Goal: Navigation & Orientation: Find specific page/section

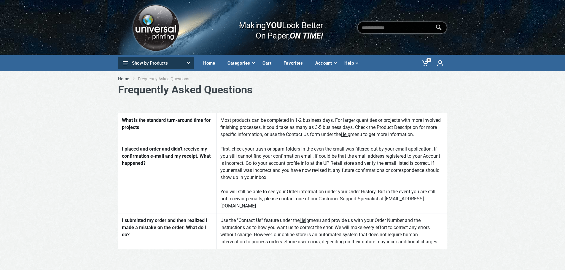
click at [160, 64] on button "Show by Products" at bounding box center [156, 63] width 76 height 12
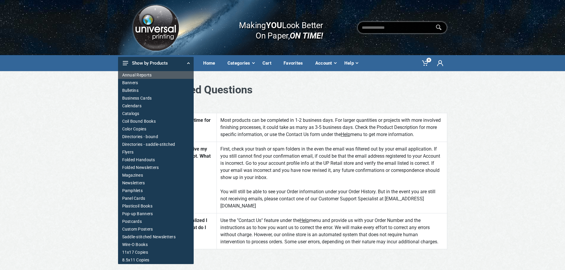
click at [162, 77] on link "Annual Reports" at bounding box center [156, 75] width 76 height 8
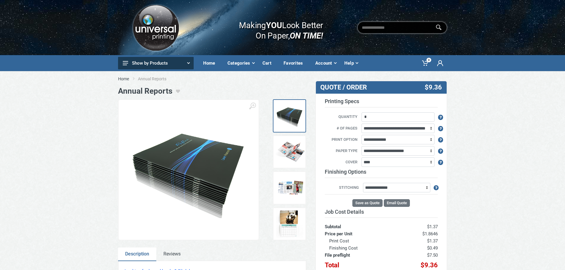
click at [285, 64] on div "Favorites" at bounding box center [295, 63] width 32 height 12
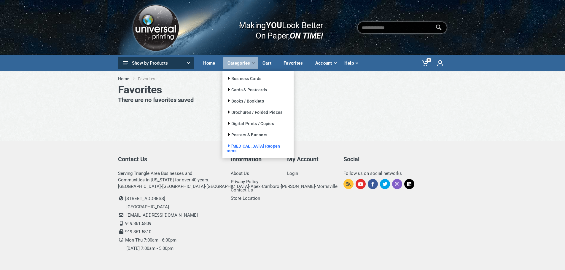
click at [253, 147] on link "[MEDICAL_DATA] Reopen Items" at bounding box center [252, 148] width 55 height 9
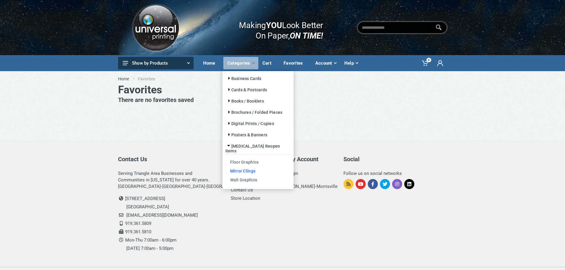
click at [250, 166] on link "Mirror Clings" at bounding box center [257, 170] width 65 height 9
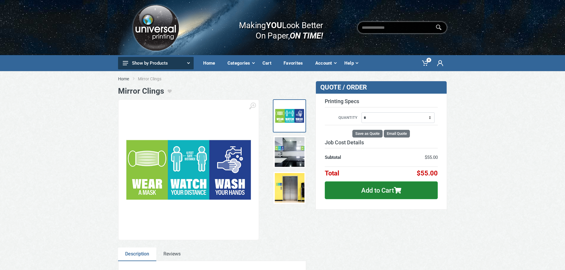
drag, startPoint x: 521, startPoint y: 96, endPoint x: 528, endPoint y: 92, distance: 7.7
click at [522, 96] on div "Home Mirror Clings Mirror Clings" at bounding box center [282, 180] width 565 height 219
